Goal: Navigation & Orientation: Find specific page/section

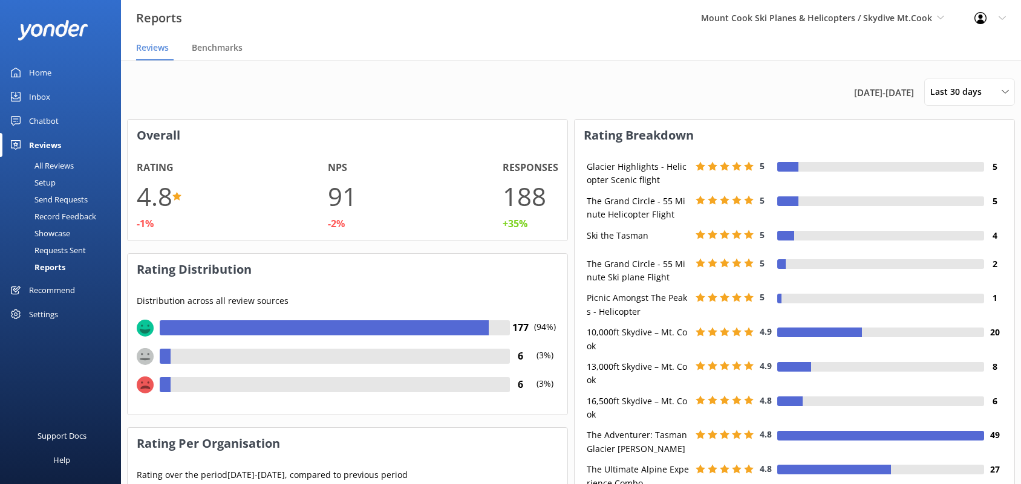
click at [48, 68] on div "Home" at bounding box center [40, 72] width 22 height 24
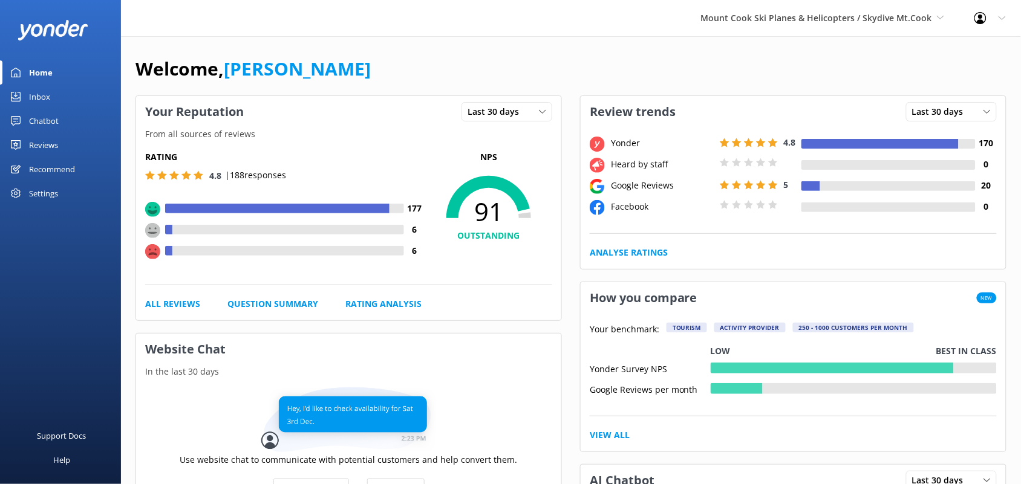
click at [44, 148] on div "Reviews" at bounding box center [43, 145] width 29 height 24
